Goal: Task Accomplishment & Management: Use online tool/utility

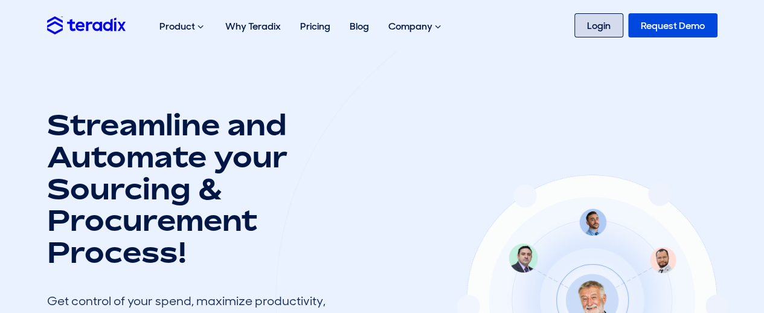
click at [591, 31] on link "Login" at bounding box center [599, 25] width 49 height 24
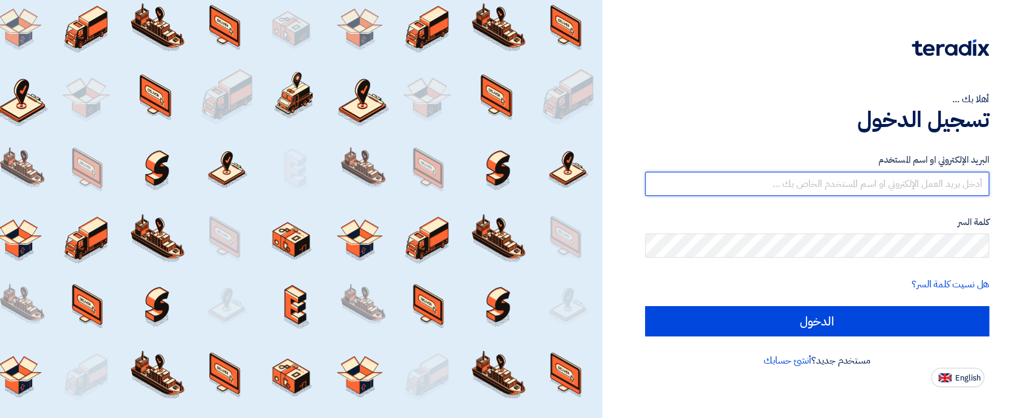
type input "[EMAIL_ADDRESS][DOMAIN_NAME]"
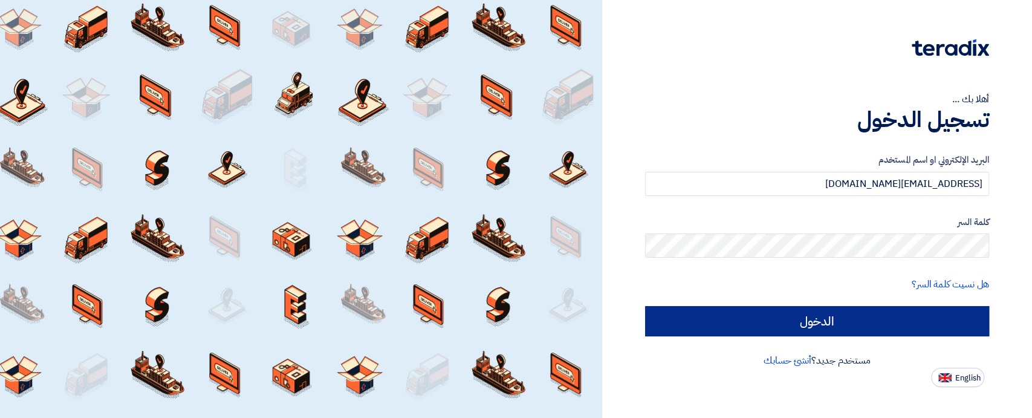
click at [735, 326] on input "الدخول" at bounding box center [817, 321] width 344 height 30
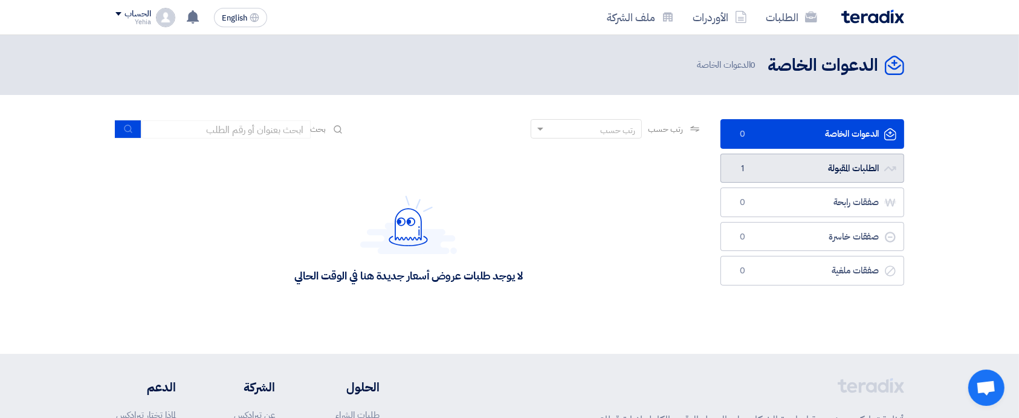
click at [783, 172] on link "الطلبات المقبولة الطلبات المقبولة 1" at bounding box center [812, 168] width 184 height 30
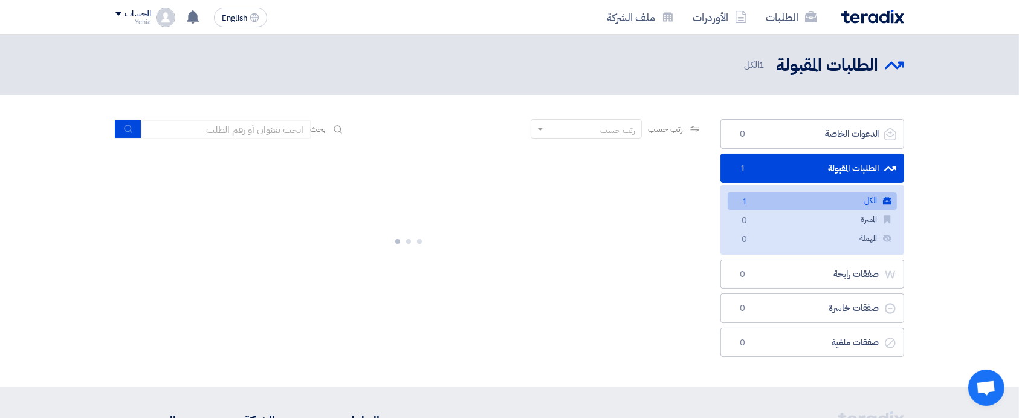
click at [780, 204] on link "الكل الكل 1" at bounding box center [812, 201] width 169 height 18
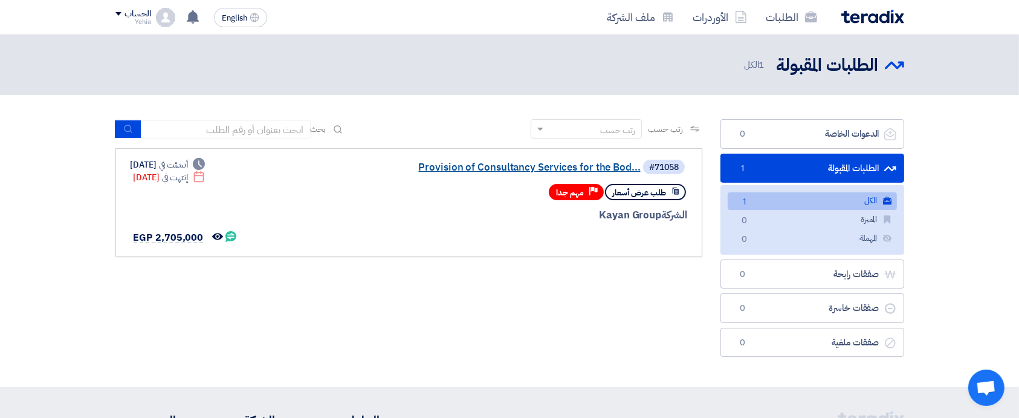
click at [561, 164] on link "Provision of Consultancy Services for the Bod..." at bounding box center [520, 167] width 242 height 11
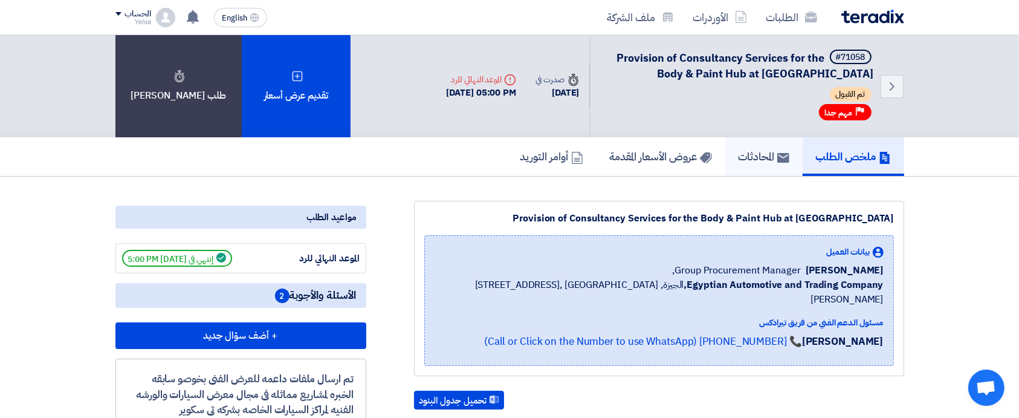
click at [755, 167] on link "المحادثات" at bounding box center [763, 156] width 77 height 39
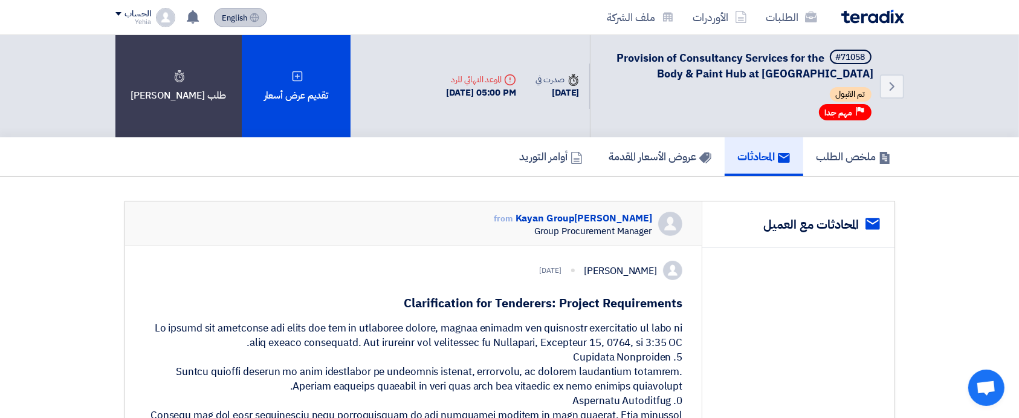
click at [234, 15] on span "English" at bounding box center [234, 18] width 25 height 8
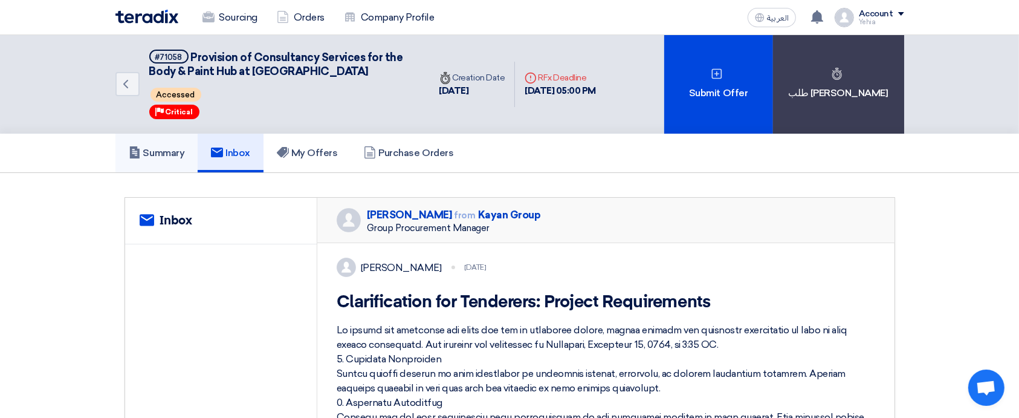
click at [164, 152] on h5 "Summary" at bounding box center [157, 153] width 56 height 12
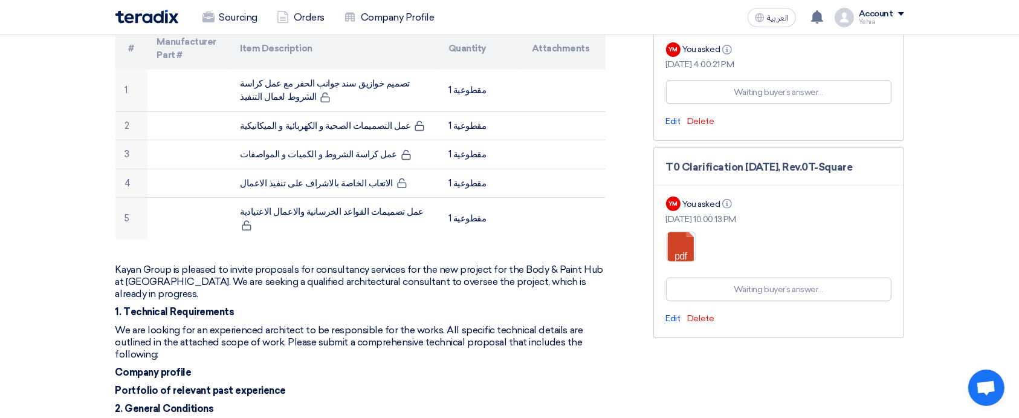
scroll to position [393, 0]
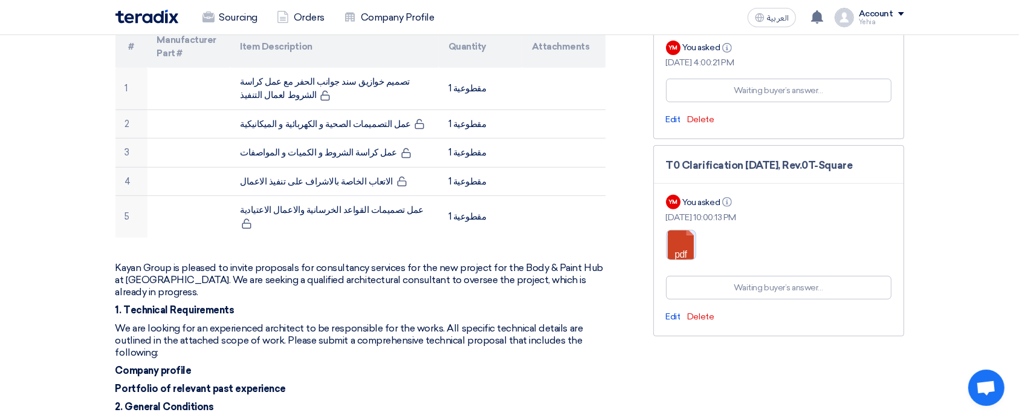
click at [687, 248] on link at bounding box center [715, 266] width 97 height 73
click at [671, 312] on span "Edit" at bounding box center [673, 316] width 15 height 10
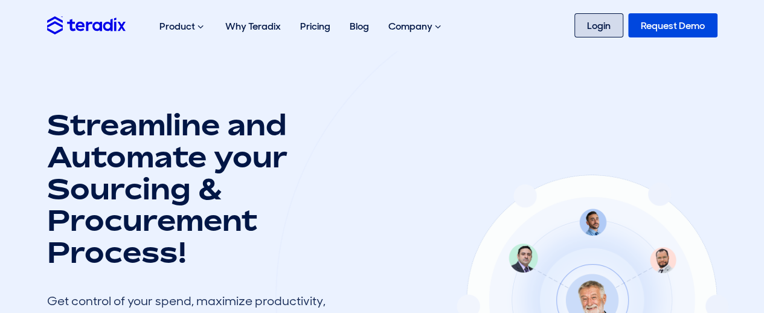
click at [600, 20] on link "Login" at bounding box center [599, 25] width 49 height 24
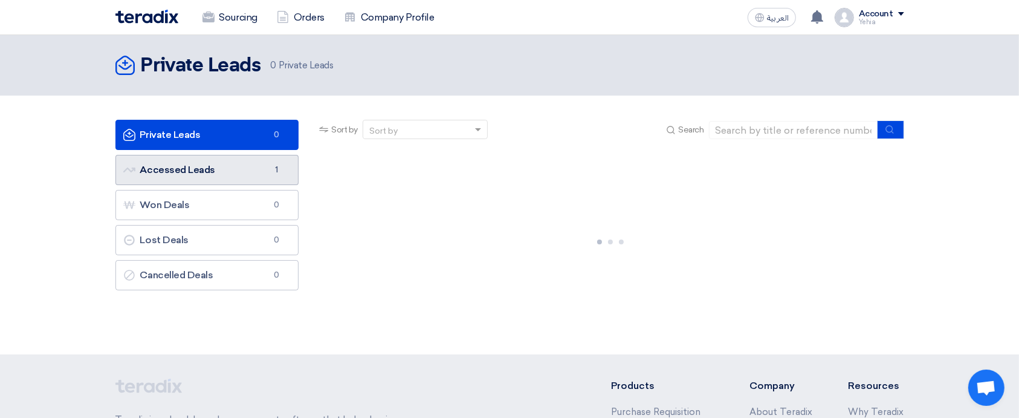
click at [195, 178] on link "Accessed Leads Accessed Leads 1" at bounding box center [207, 170] width 184 height 30
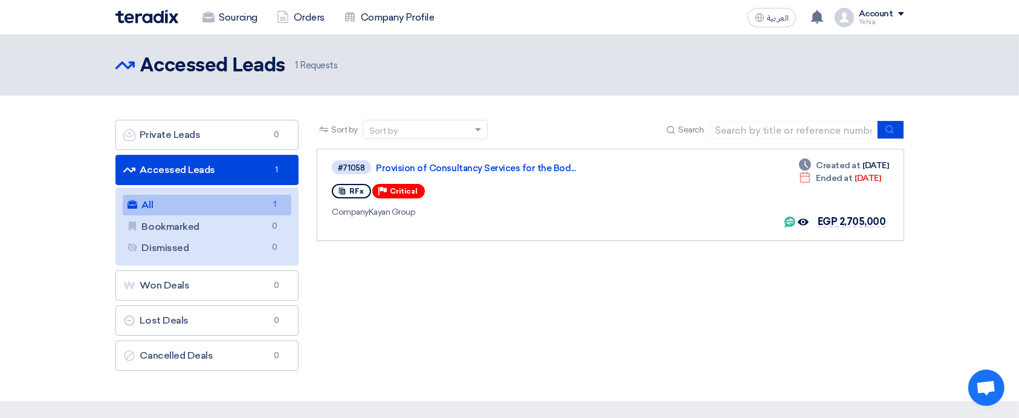
click at [176, 208] on link "All All 1" at bounding box center [207, 205] width 169 height 21
